Goal: Register for event/course

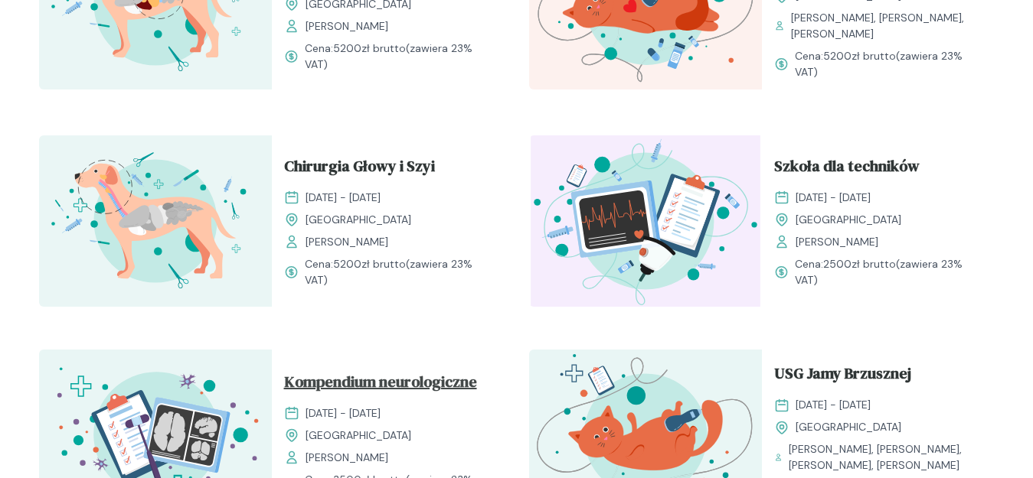
scroll to position [689, 0]
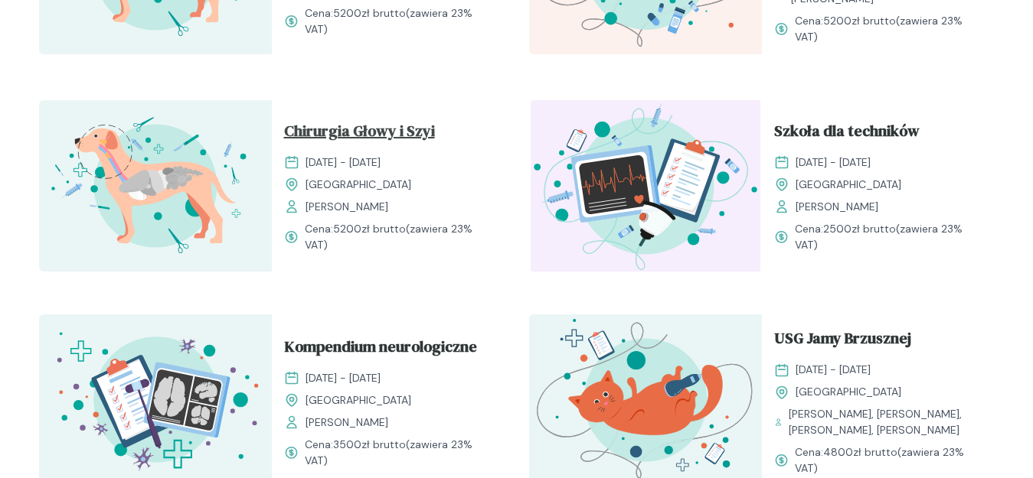
click at [351, 126] on span "Chirurgia Głowy i Szyi" at bounding box center [359, 133] width 151 height 29
click at [348, 138] on span "Chirurgia Głowy i Szyi" at bounding box center [359, 133] width 151 height 29
click at [356, 126] on span "Chirurgia Głowy i Szyi" at bounding box center [359, 133] width 151 height 29
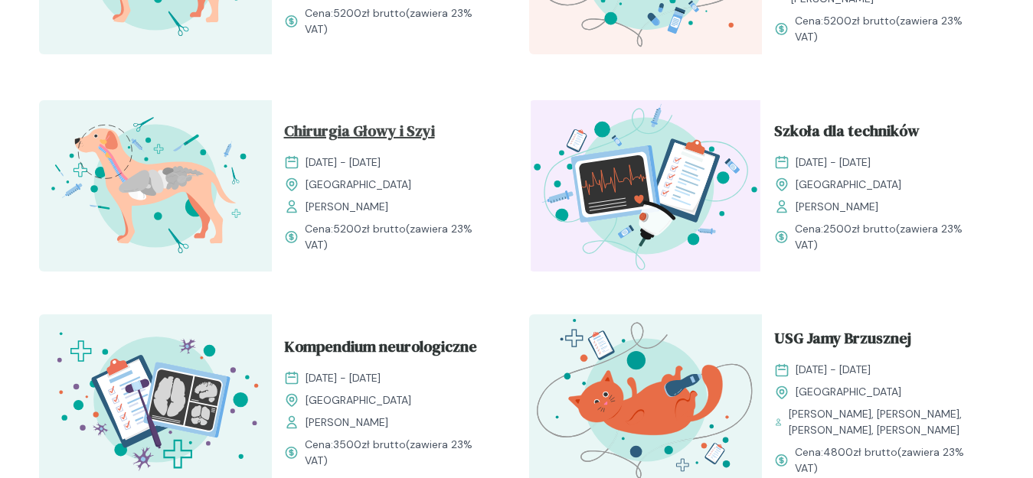
click at [356, 126] on span "Chirurgia Głowy i Szyi" at bounding box center [359, 133] width 151 height 29
click at [338, 139] on span "Chirurgia Głowy i Szyi" at bounding box center [359, 133] width 151 height 29
click at [348, 345] on span "Kompendium neurologiczne" at bounding box center [380, 349] width 193 height 29
click at [358, 132] on span "Chirurgia Głowy i Szyi" at bounding box center [359, 133] width 151 height 29
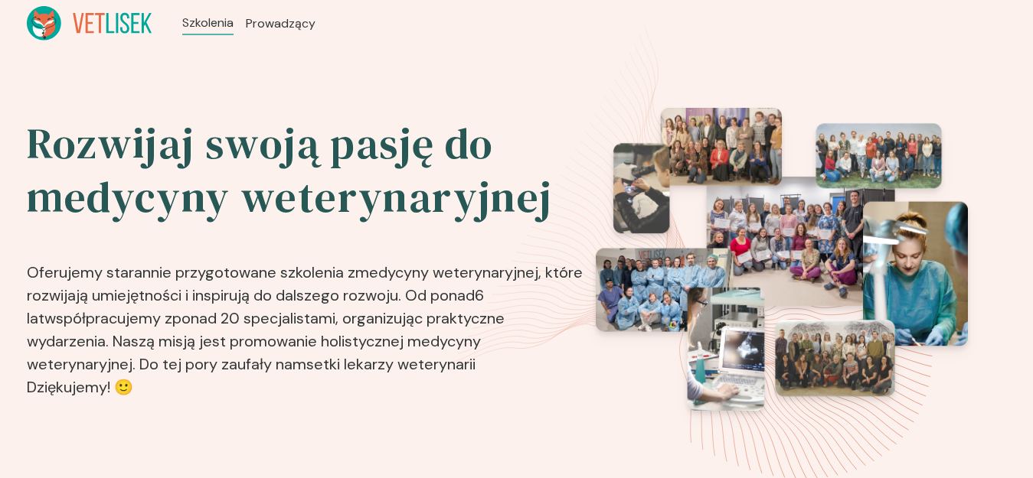
scroll to position [689, 0]
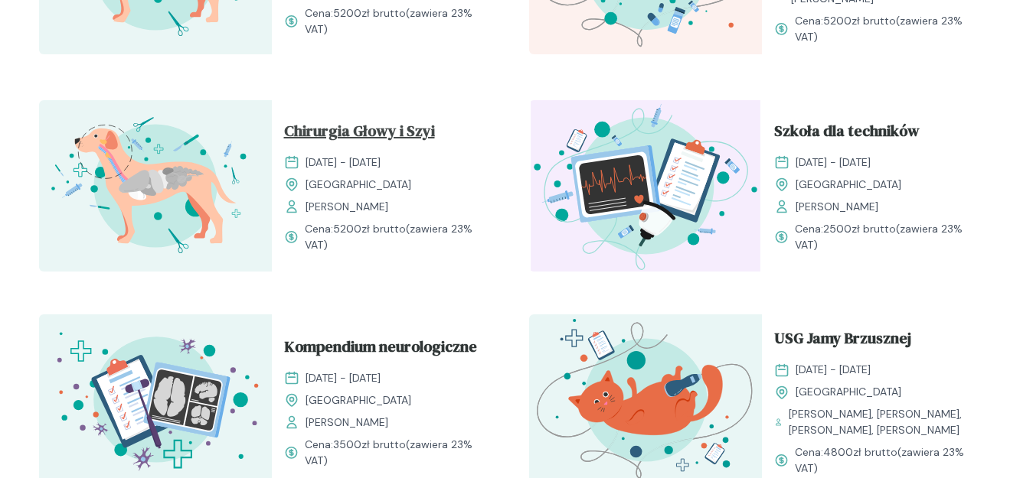
click at [368, 132] on span "Chirurgia Głowy i Szyi" at bounding box center [359, 133] width 151 height 29
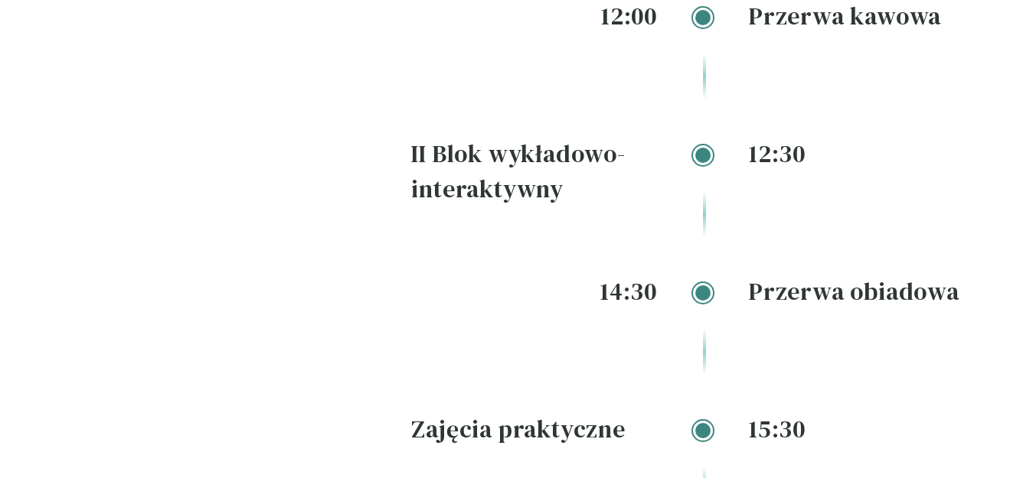
scroll to position [2220, 0]
